Goal: Communication & Community: Answer question/provide support

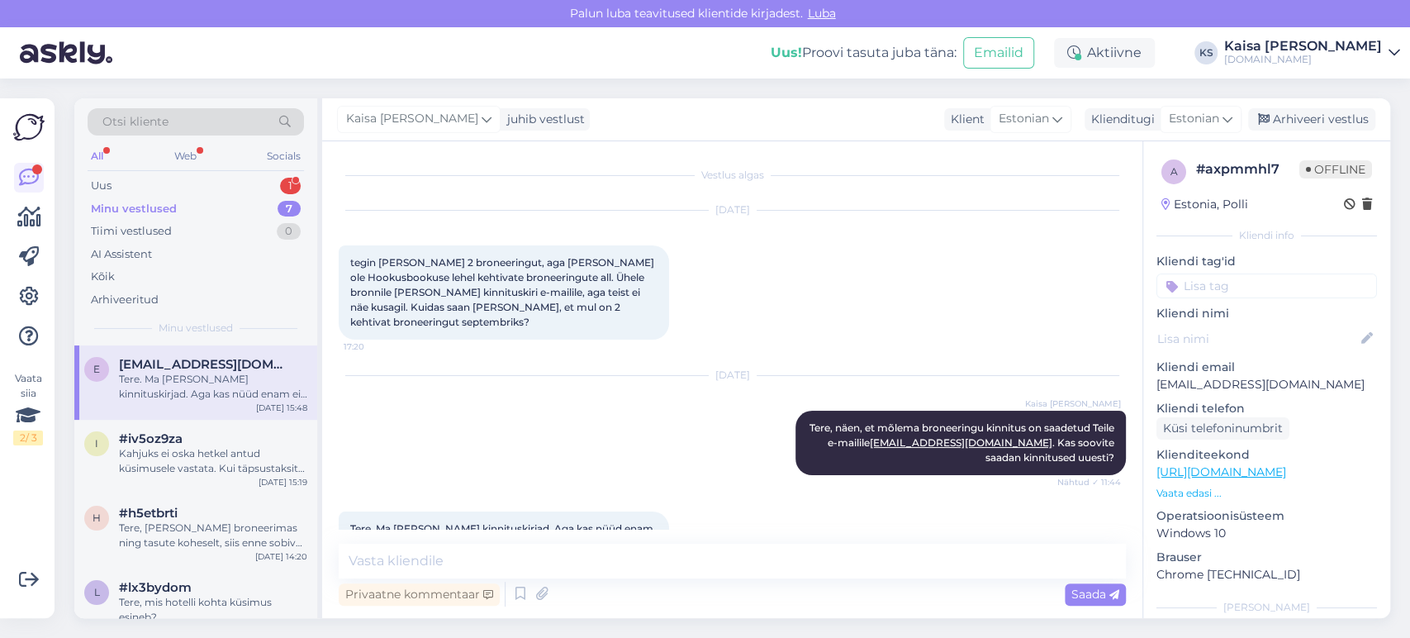
scroll to position [50, 0]
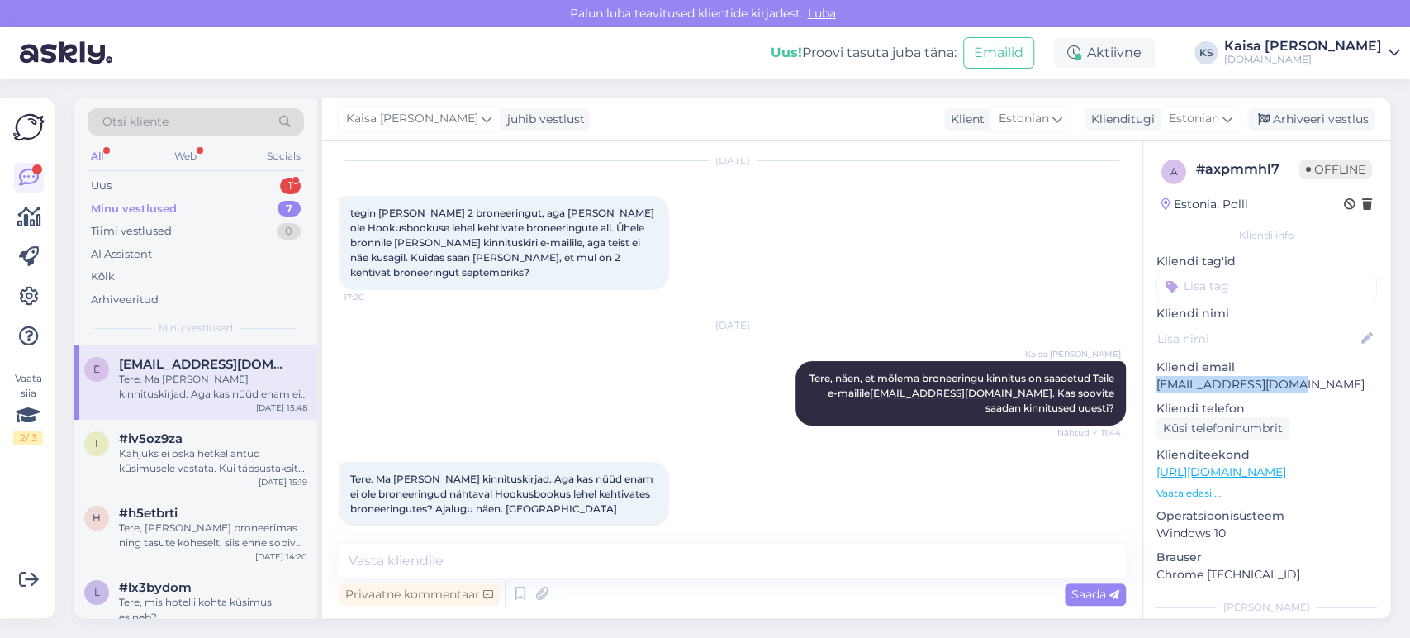
drag, startPoint x: 1299, startPoint y: 382, endPoint x: 1159, endPoint y: 390, distance: 139.8
click at [1159, 390] on p "[EMAIL_ADDRESS][DOMAIN_NAME]" at bounding box center [1267, 384] width 221 height 17
copy p "[EMAIL_ADDRESS][DOMAIN_NAME]"
click at [706, 554] on textarea at bounding box center [732, 561] width 787 height 35
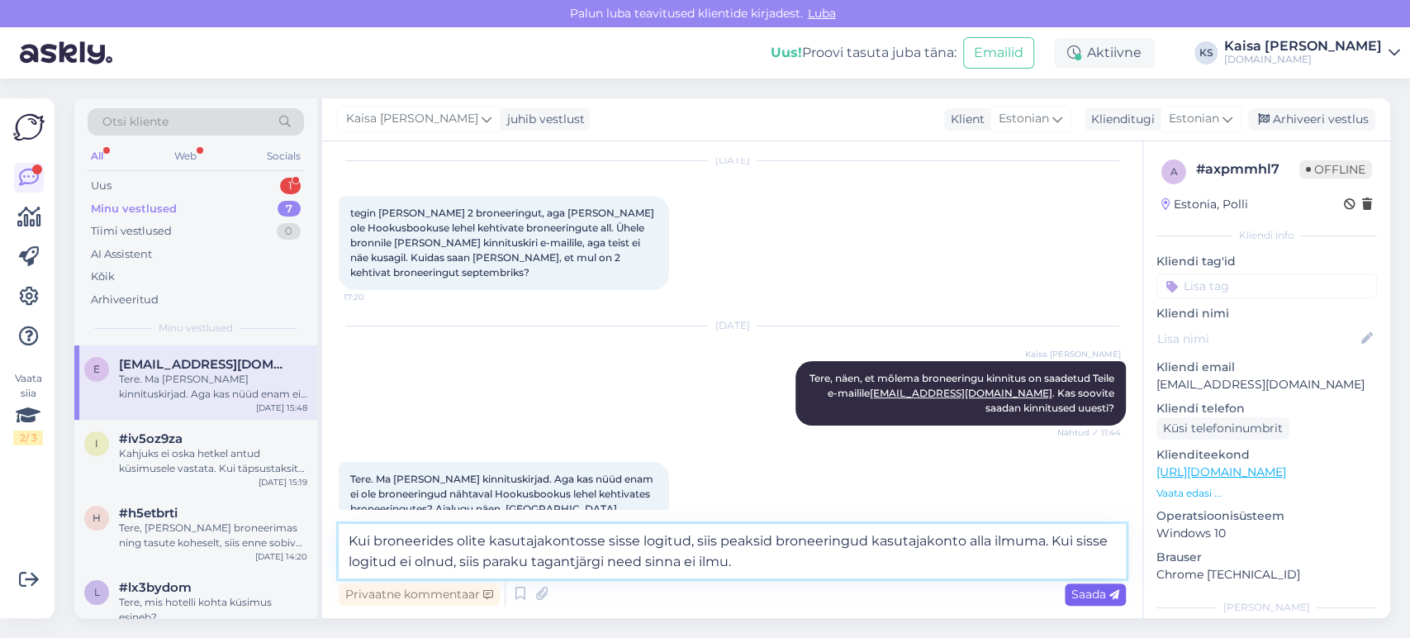
type textarea "Kui broneerides olite kasutajakontosse sisse logitud, siis peaksid broneeringud…"
click at [1077, 591] on span "Saada" at bounding box center [1095, 594] width 48 height 15
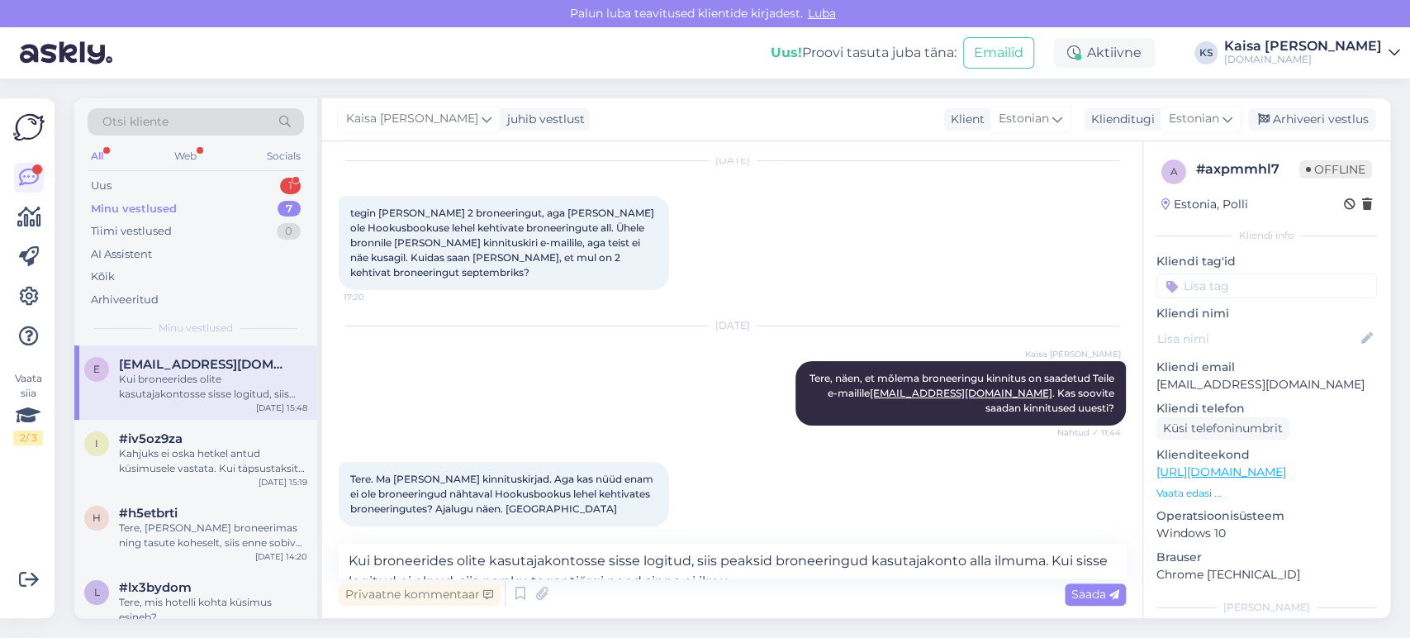
scroll to position [150, 0]
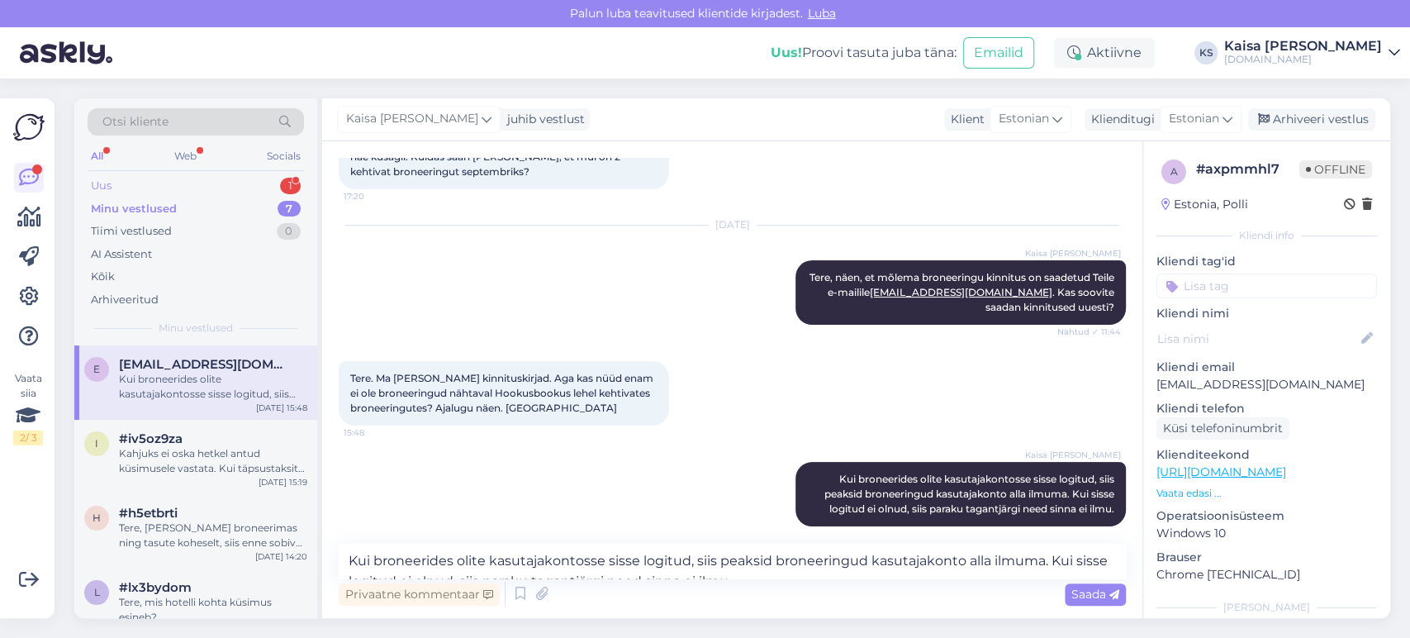
click at [258, 177] on div "Uus 1" at bounding box center [196, 185] width 216 height 23
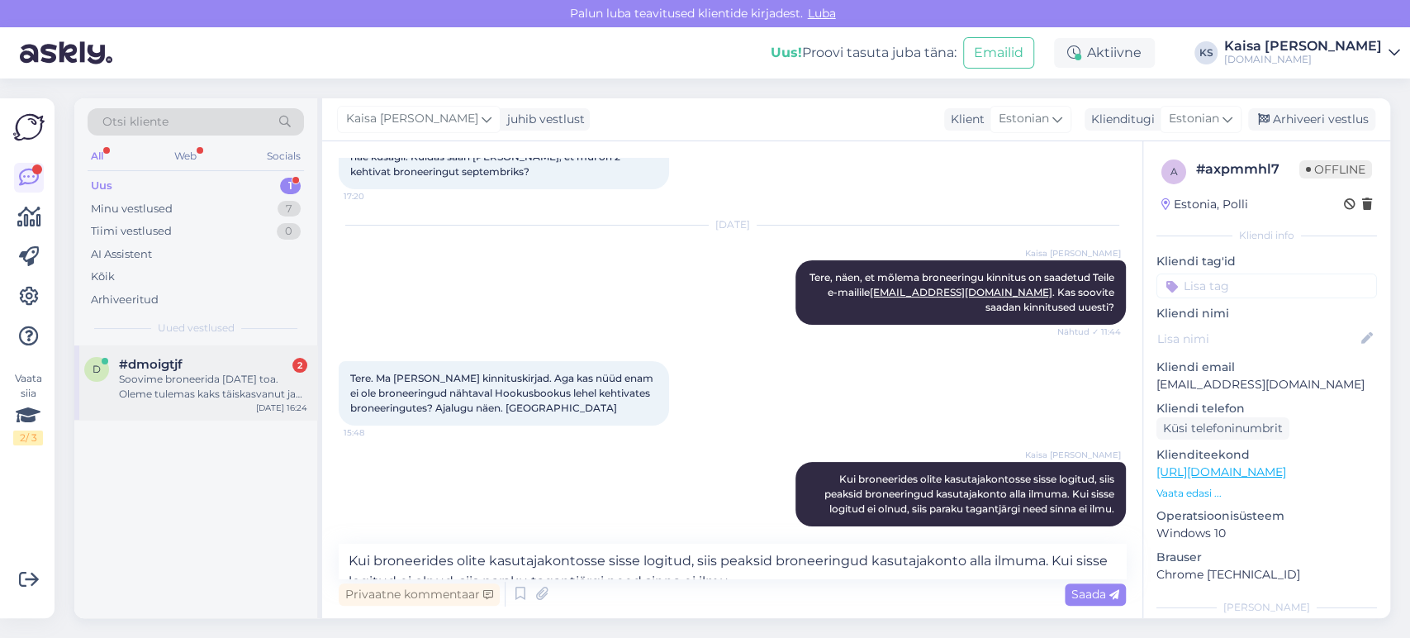
click at [207, 364] on div "#dmoigtjf 2" at bounding box center [213, 364] width 188 height 15
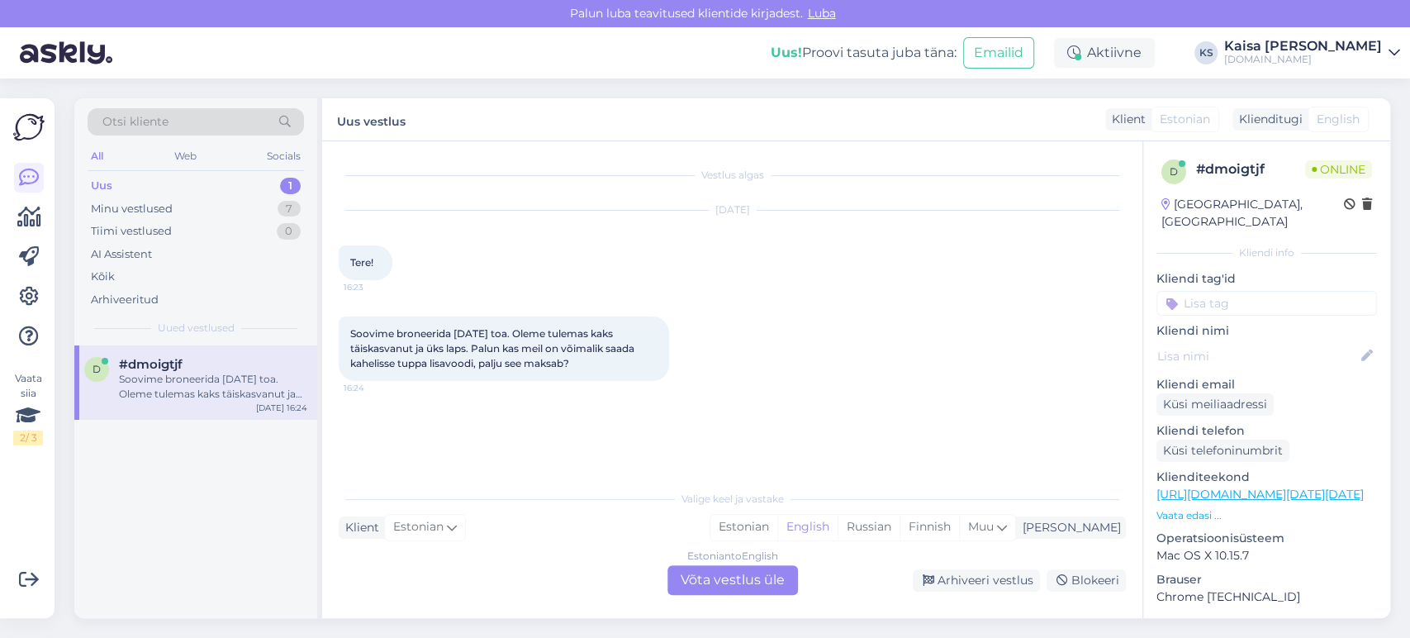
click at [1209, 508] on p "Vaata edasi ..." at bounding box center [1267, 515] width 221 height 15
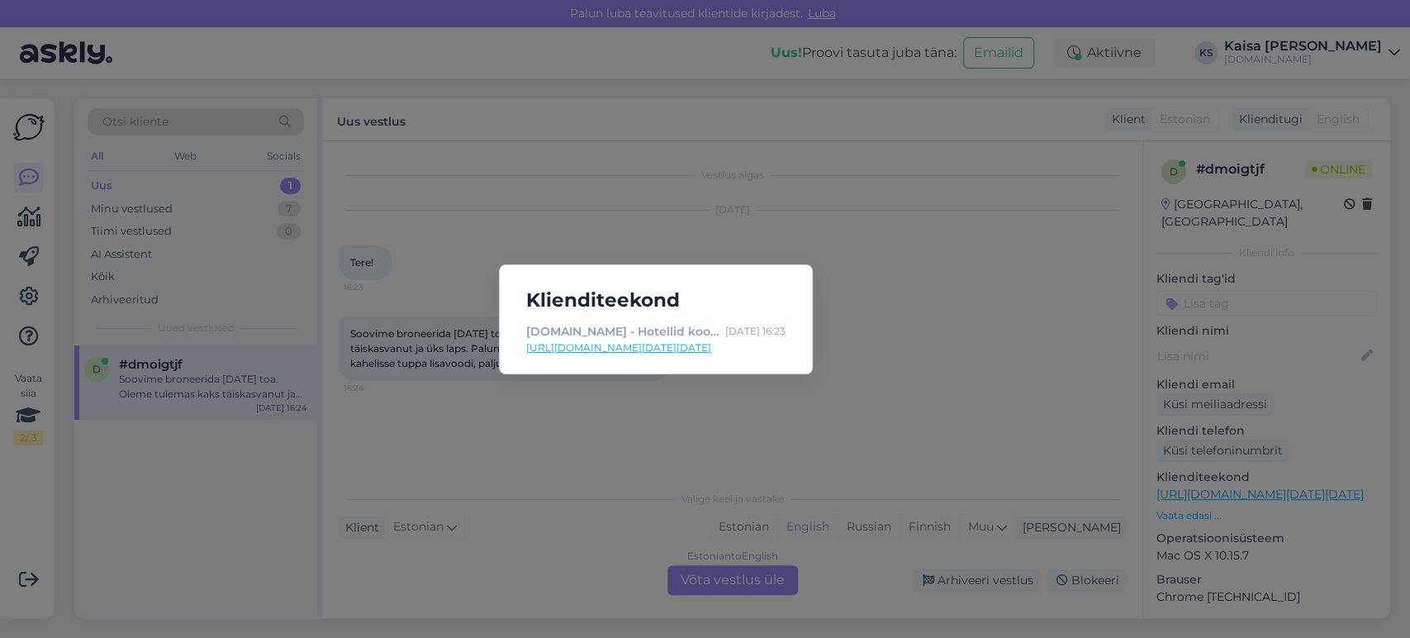
click at [711, 349] on link "[URL][DOMAIN_NAME][DATE][DATE]" at bounding box center [655, 347] width 259 height 15
click at [647, 441] on div "Klienditeekond [DOMAIN_NAME] - Hotellid koos võluvate lisavõimalustega [DATE] 1…" at bounding box center [705, 319] width 1410 height 638
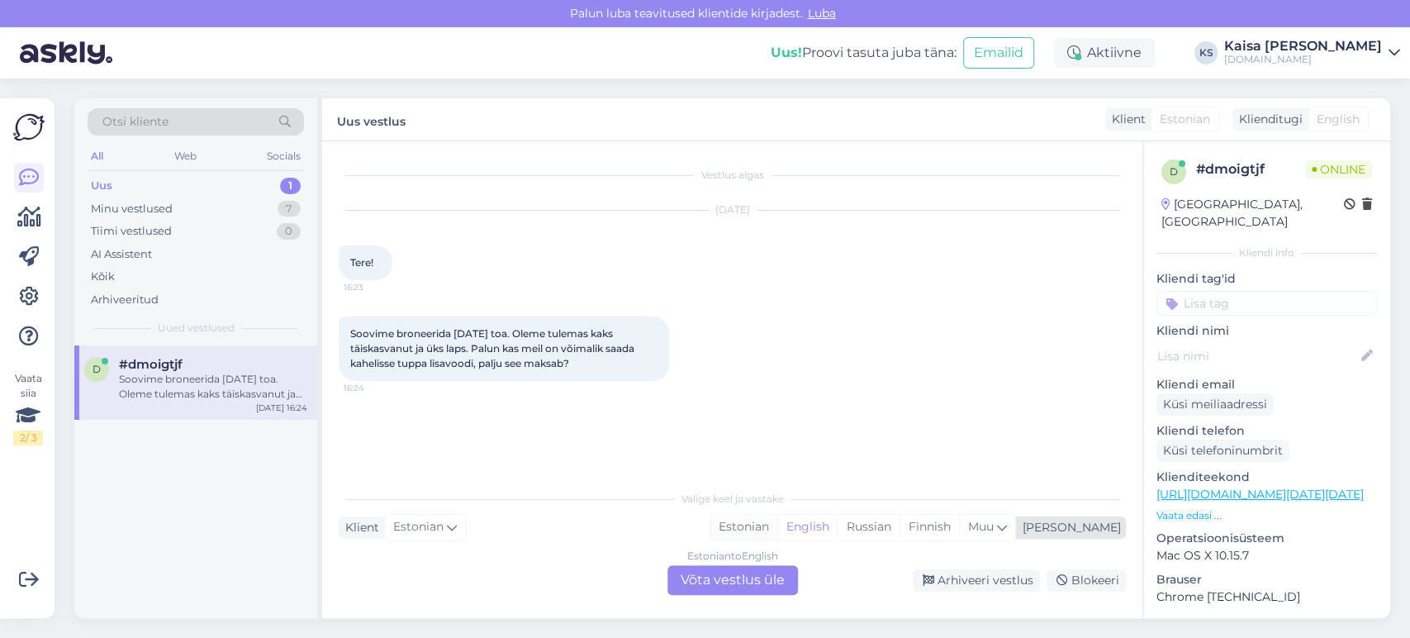
click at [777, 527] on div "Estonian" at bounding box center [743, 527] width 67 height 25
click at [739, 590] on div "Estonian to Estonian Võta vestlus üle" at bounding box center [733, 580] width 131 height 30
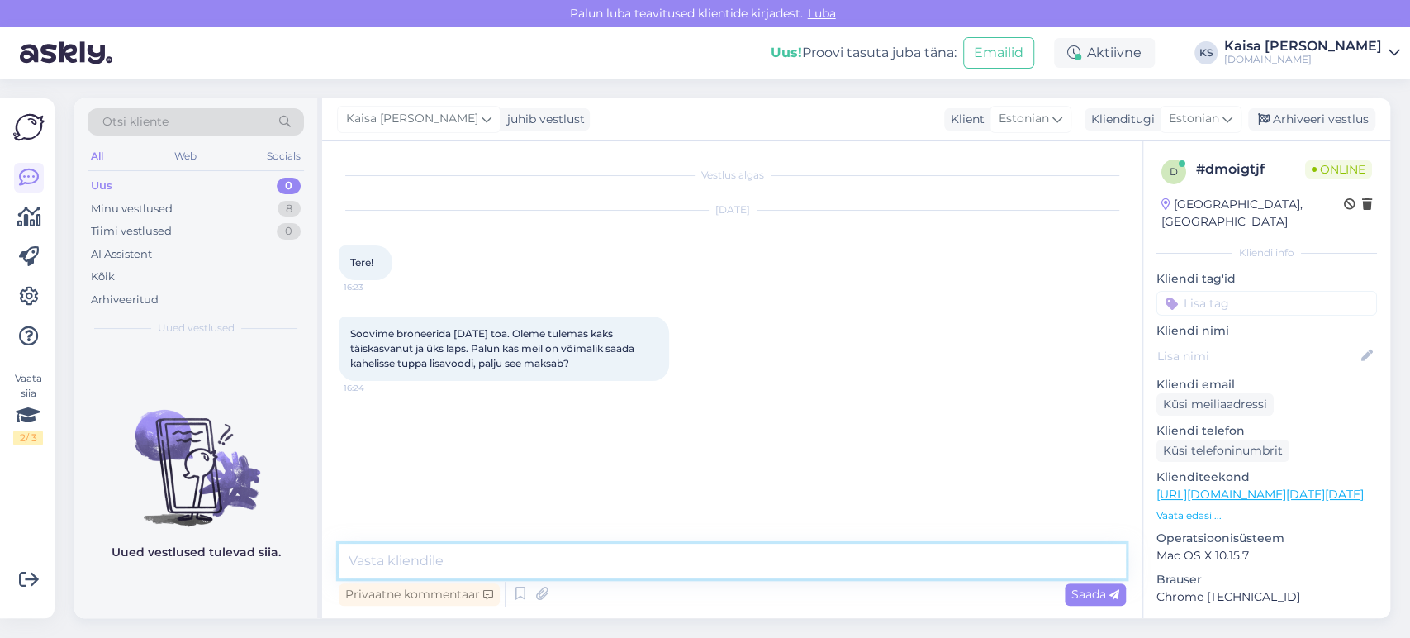
click at [727, 566] on textarea at bounding box center [732, 561] width 787 height 35
type textarea "Tere, mis vanuses laps on?"
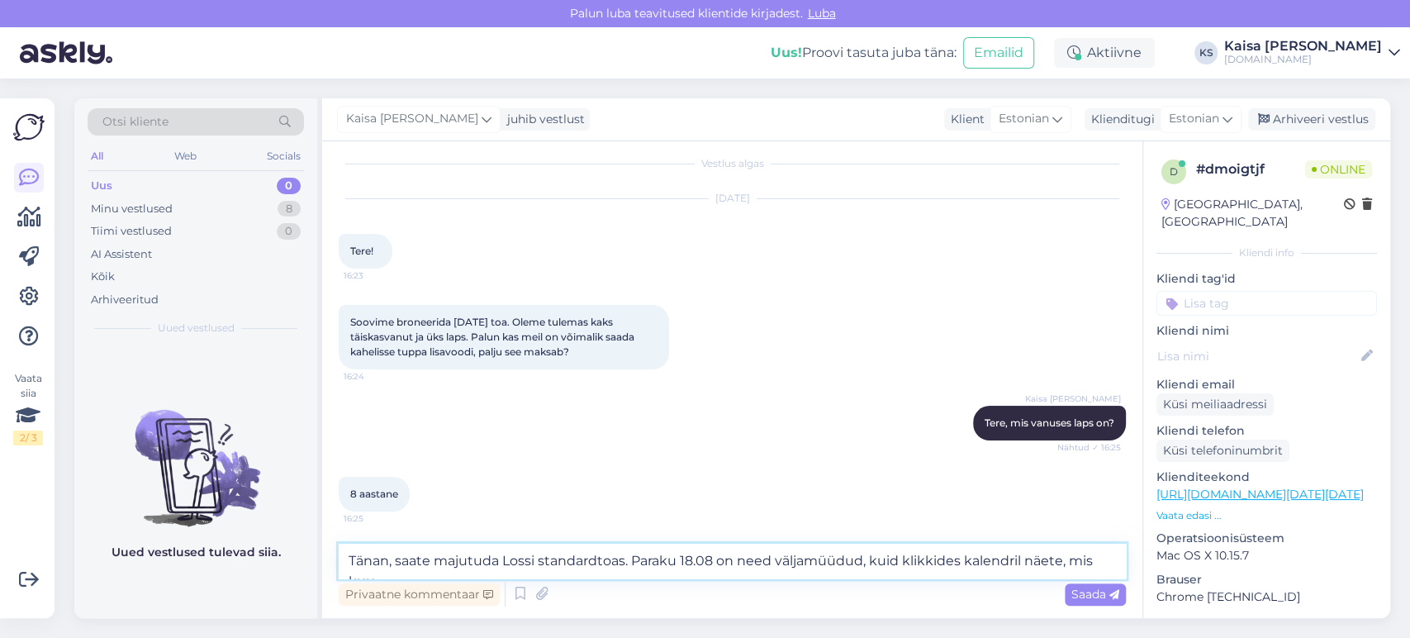
scroll to position [29, 0]
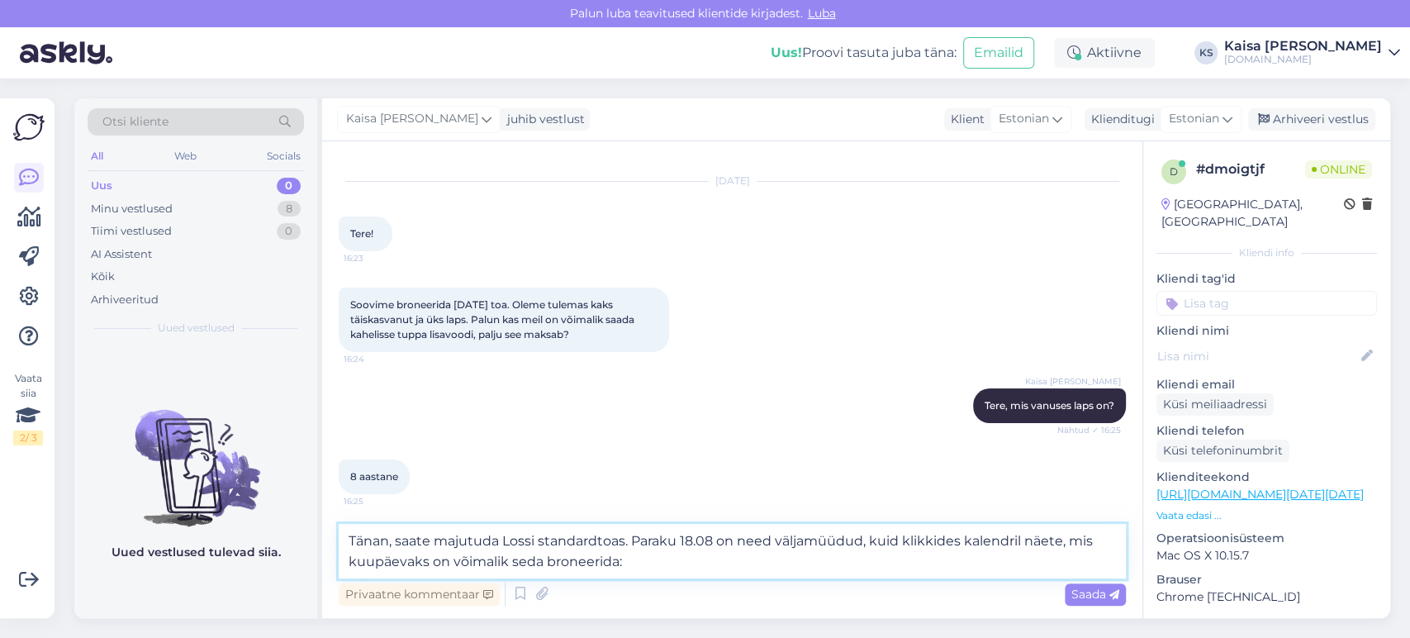
paste textarea "[URL][DOMAIN_NAME][DATE][DATE]"
type textarea "Tänan, saate majutuda Lossi standardtoas. Paraku 18.08 on need väljamüüdud, kui…"
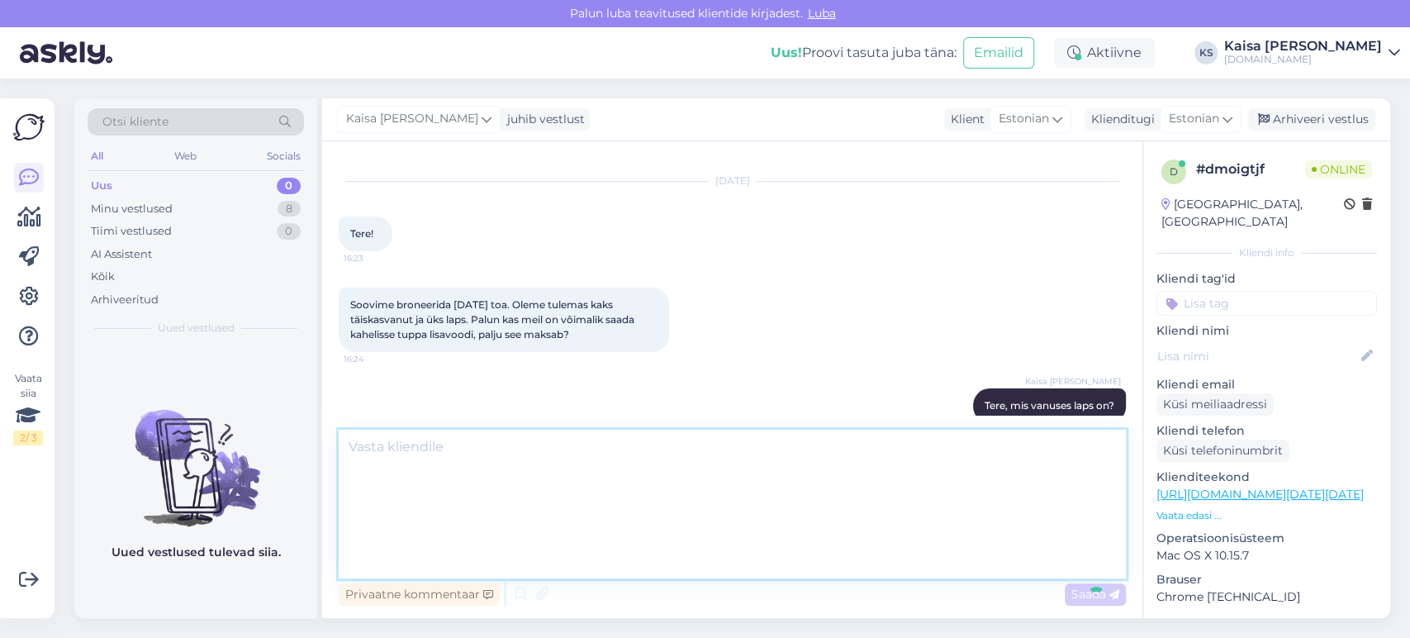
scroll to position [0, 0]
